Goal: Find specific page/section: Find specific page/section

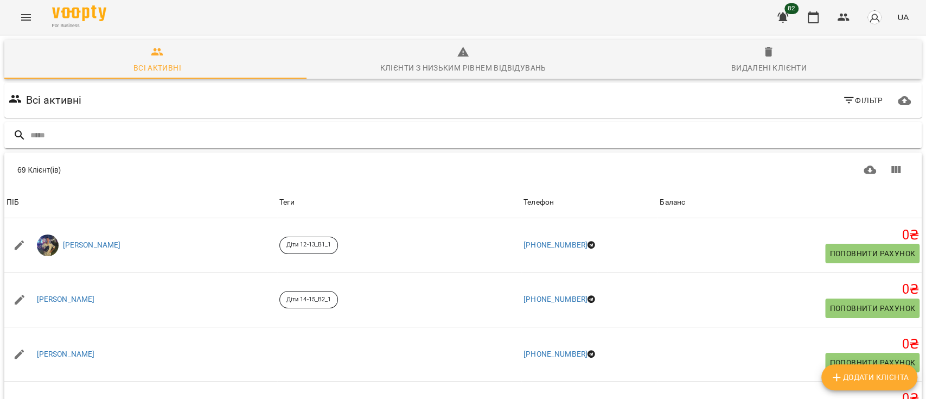
click at [108, 132] on input "text" at bounding box center [473, 135] width 887 height 18
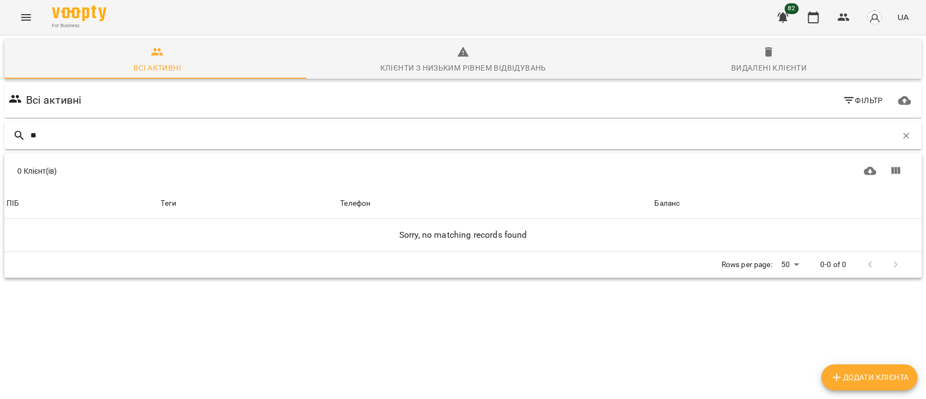
type input "*"
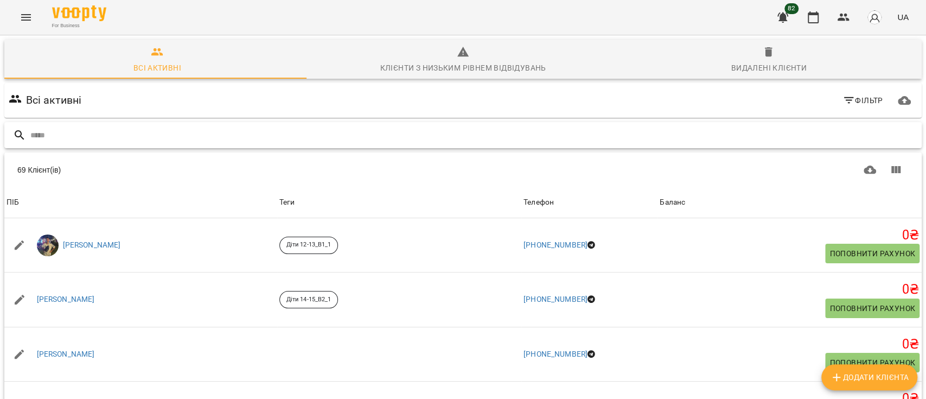
click at [108, 132] on input "text" at bounding box center [473, 135] width 887 height 18
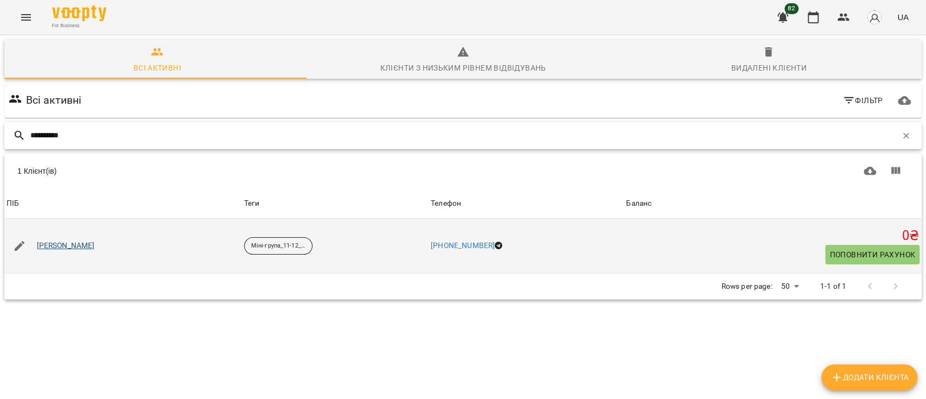
type input "**********"
click at [95, 241] on link "[PERSON_NAME]" at bounding box center [66, 245] width 58 height 11
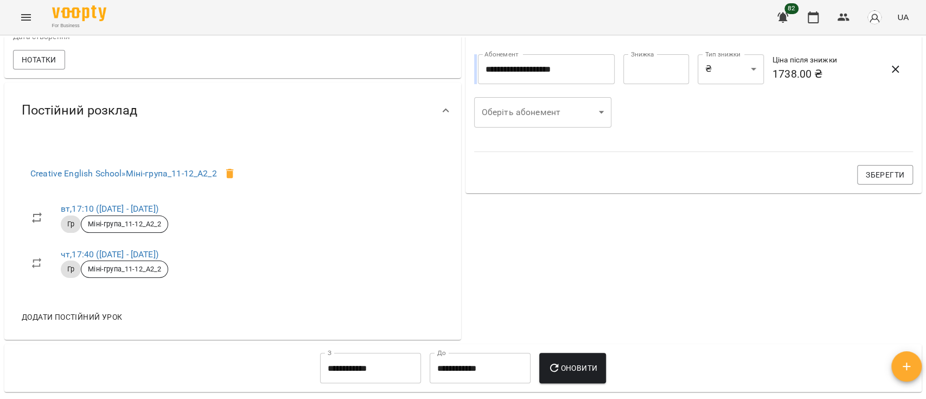
scroll to position [434, 0]
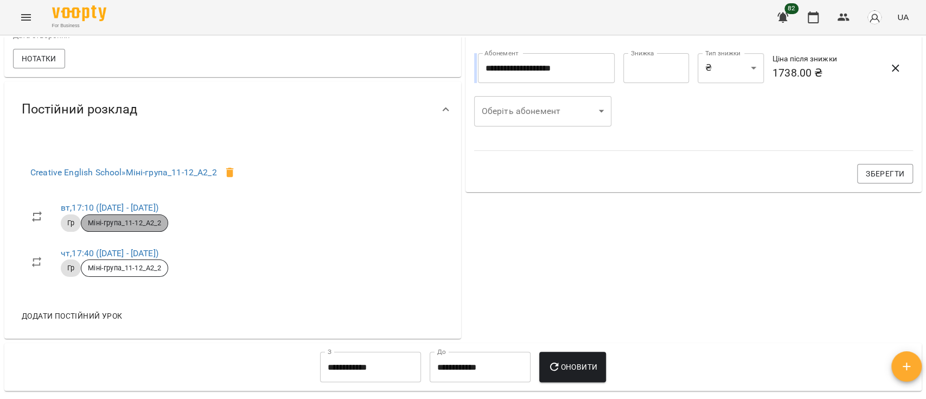
click at [137, 225] on span "Міні-група_11-12_А2_2" at bounding box center [124, 223] width 86 height 10
